Goal: Information Seeking & Learning: Learn about a topic

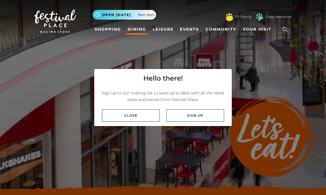
click at [197, 122] on link "Sign up" at bounding box center [195, 115] width 58 height 12
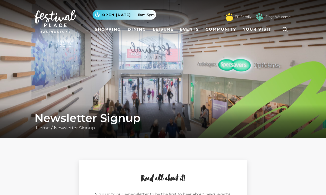
click at [133, 33] on link "Dining" at bounding box center [136, 29] width 23 height 10
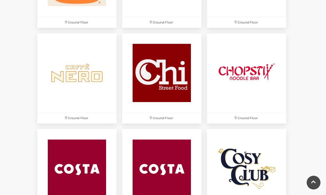
scroll to position [621, 0]
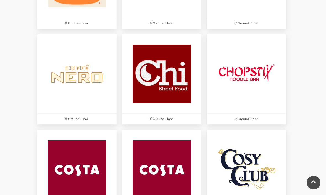
click at [251, 70] on img at bounding box center [246, 73] width 79 height 79
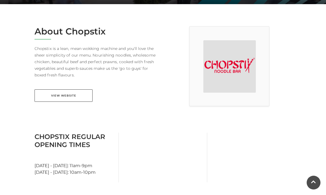
scroll to position [140, 0]
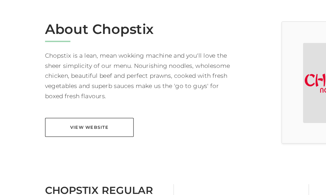
click at [65, 84] on link "View Website" at bounding box center [64, 90] width 58 height 12
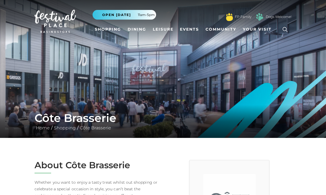
click at [136, 31] on link "Dining" at bounding box center [136, 29] width 23 height 10
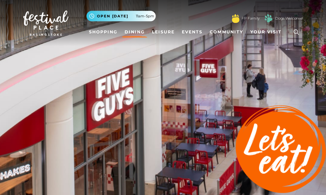
click at [127, 28] on link "Dining" at bounding box center [136, 29] width 23 height 10
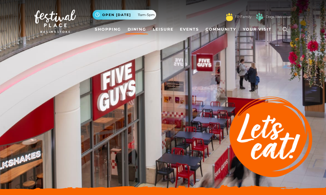
click at [128, 30] on link "Dining" at bounding box center [136, 29] width 23 height 10
click at [133, 30] on link "Dining" at bounding box center [136, 29] width 23 height 10
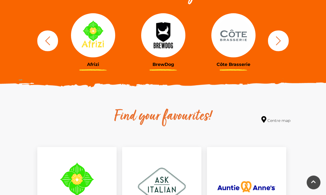
scroll to position [220, 0]
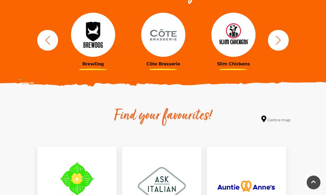
click at [164, 34] on img at bounding box center [163, 35] width 44 height 44
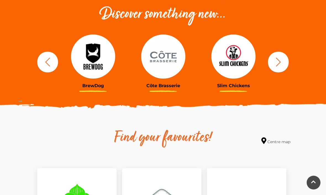
scroll to position [201, 0]
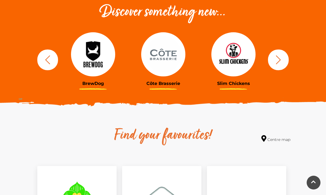
click at [280, 63] on icon "button" at bounding box center [278, 60] width 10 height 10
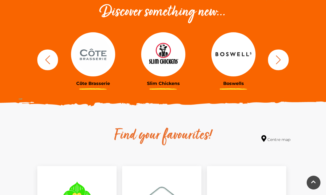
click at [280, 64] on icon "button" at bounding box center [278, 60] width 10 height 10
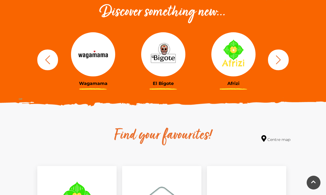
click at [282, 62] on icon "button" at bounding box center [278, 60] width 10 height 10
click at [279, 63] on icon "button" at bounding box center [278, 60] width 10 height 10
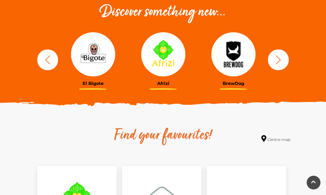
click at [282, 60] on icon "button" at bounding box center [278, 60] width 10 height 10
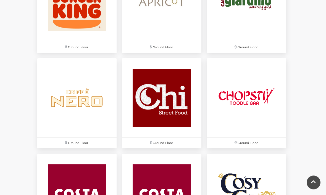
scroll to position [597, 0]
click at [158, 102] on img at bounding box center [161, 97] width 79 height 79
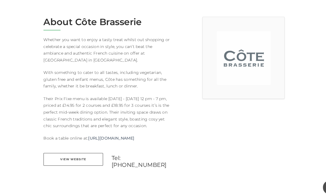
scroll to position [145, 0]
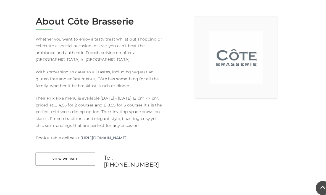
click at [63, 157] on link "View Website" at bounding box center [64, 155] width 58 height 12
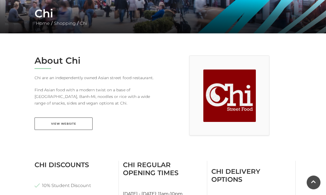
scroll to position [105, 0]
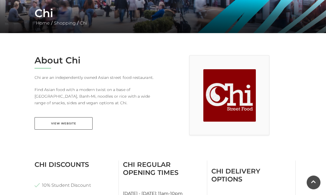
click at [59, 123] on link "View Website" at bounding box center [64, 124] width 58 height 12
